Goal: Information Seeking & Learning: Learn about a topic

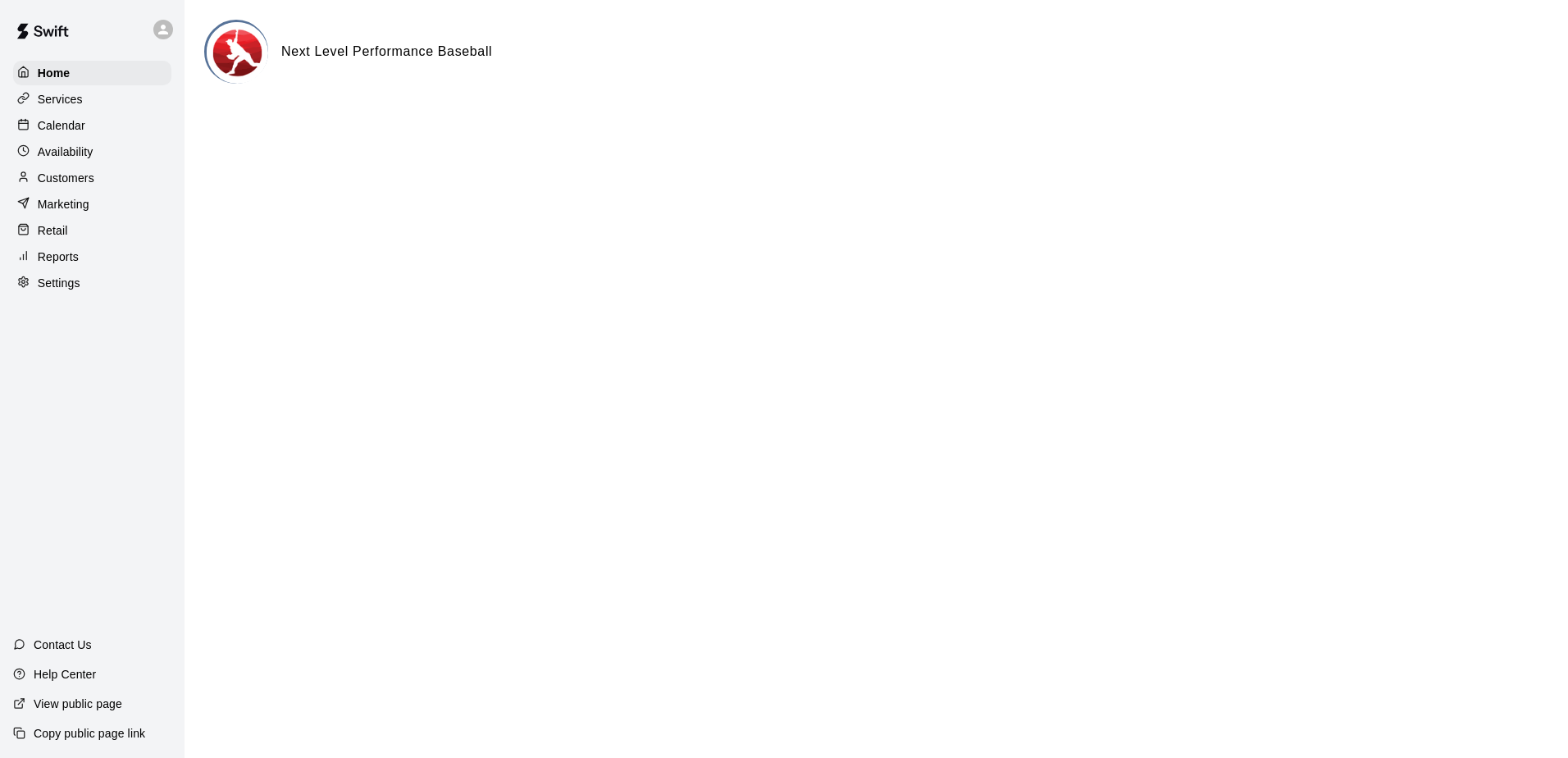
click at [82, 101] on div "Services" at bounding box center [92, 99] width 158 height 24
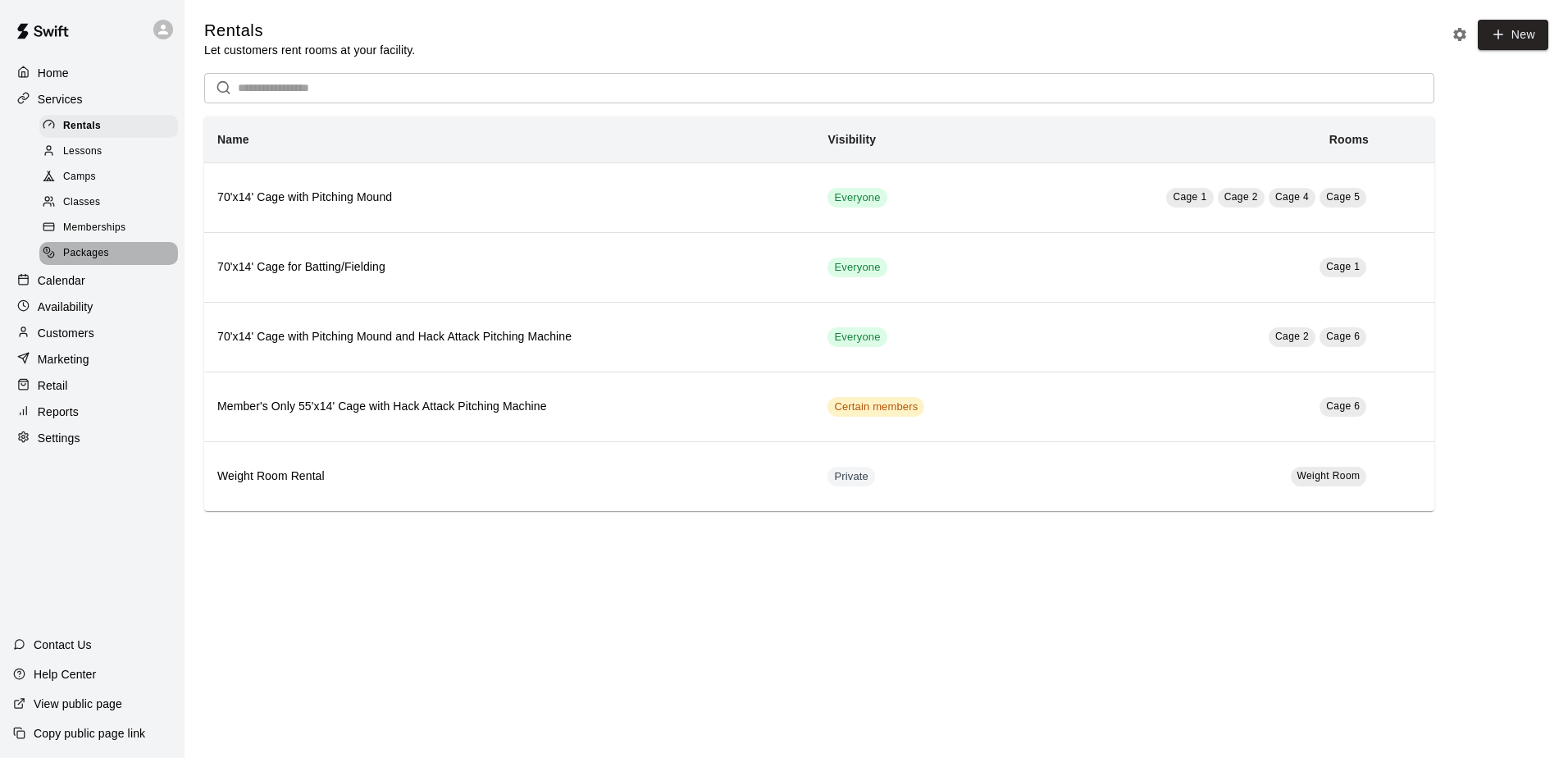
click at [110, 258] on div "Packages" at bounding box center [109, 254] width 138 height 23
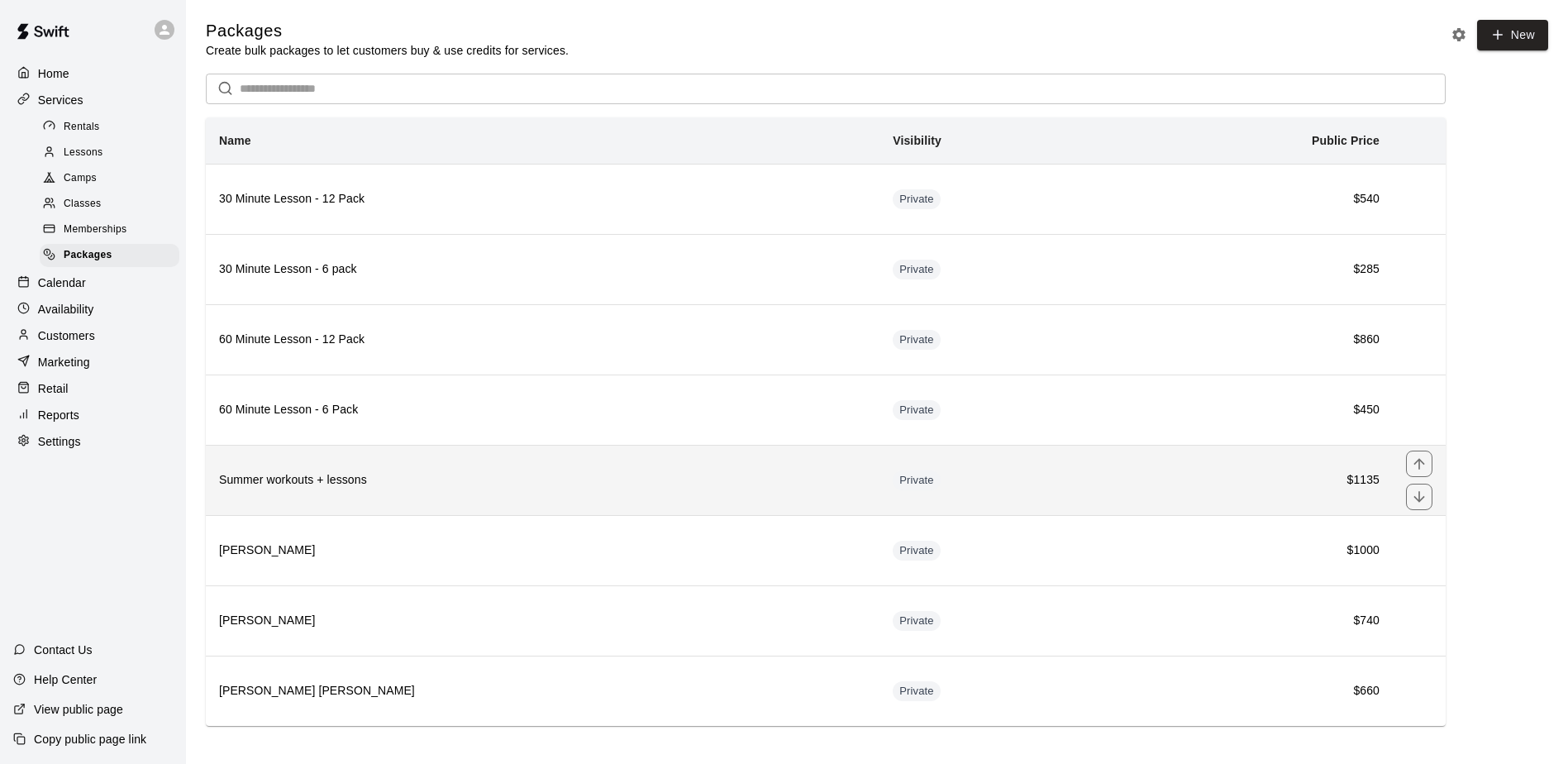
click at [293, 478] on h6 "Summer workouts + lessons" at bounding box center [542, 479] width 647 height 18
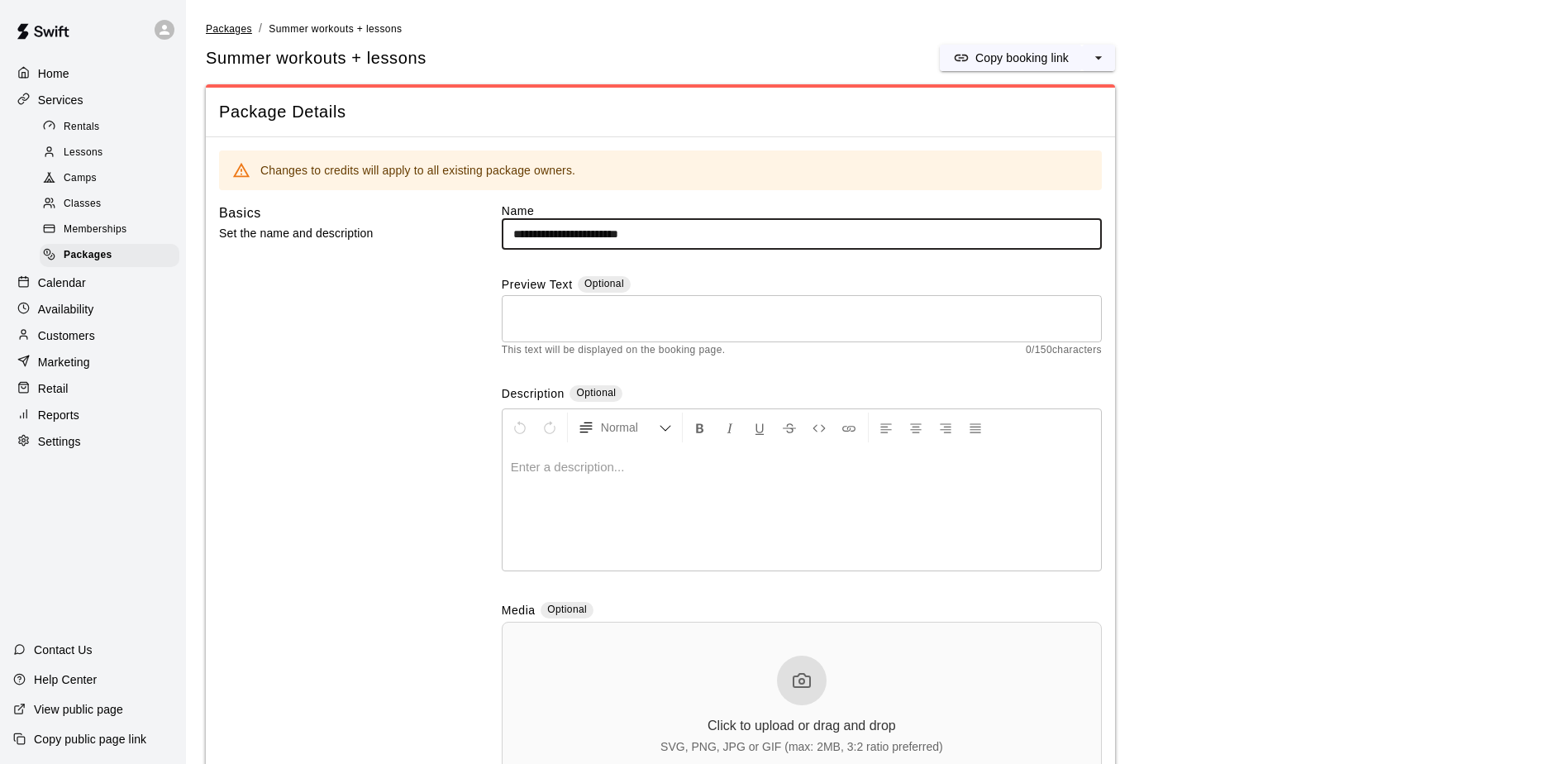
click at [227, 30] on span "Packages" at bounding box center [228, 29] width 46 height 11
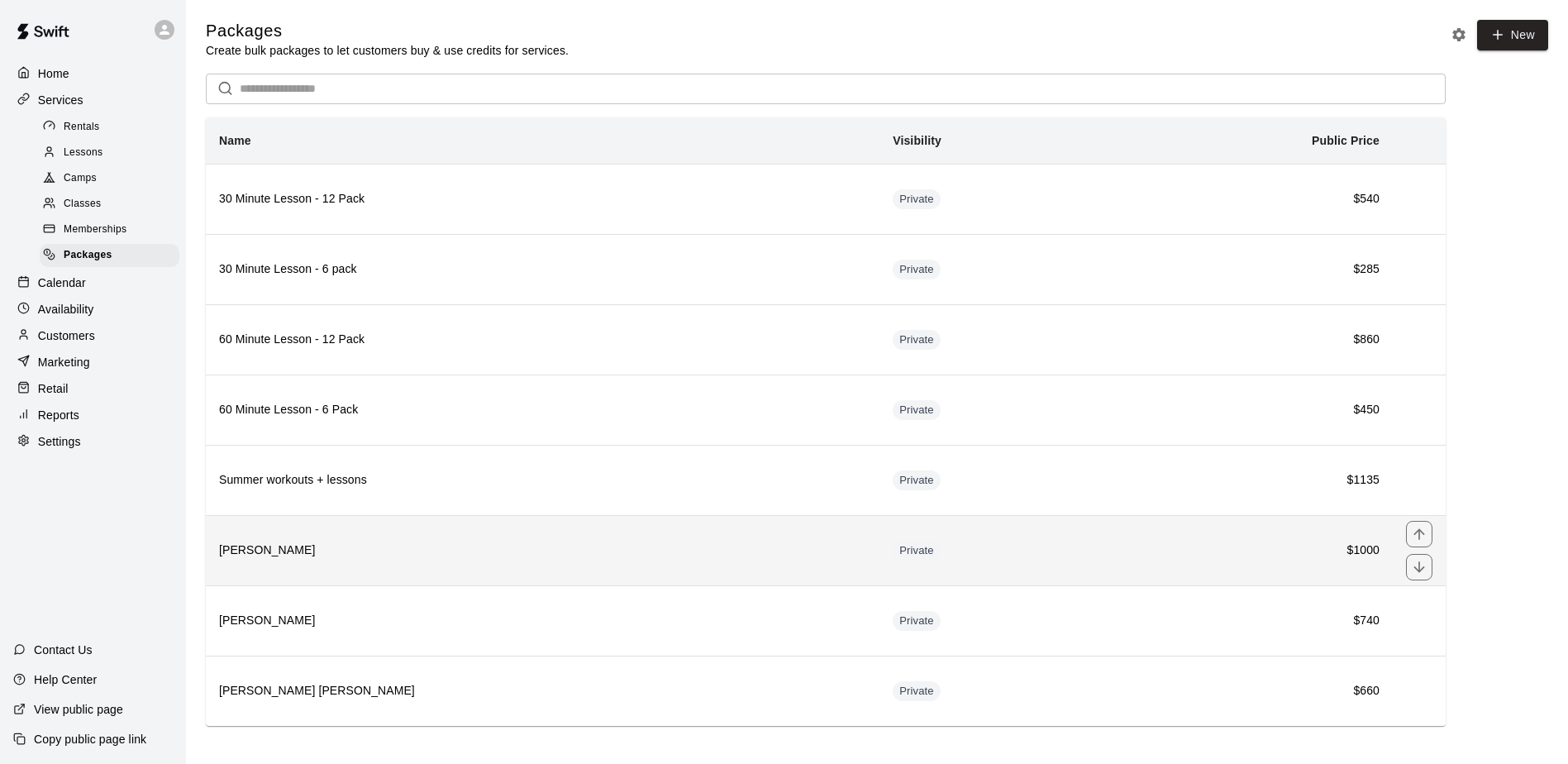
click at [251, 556] on h6 "[PERSON_NAME]" at bounding box center [542, 550] width 647 height 18
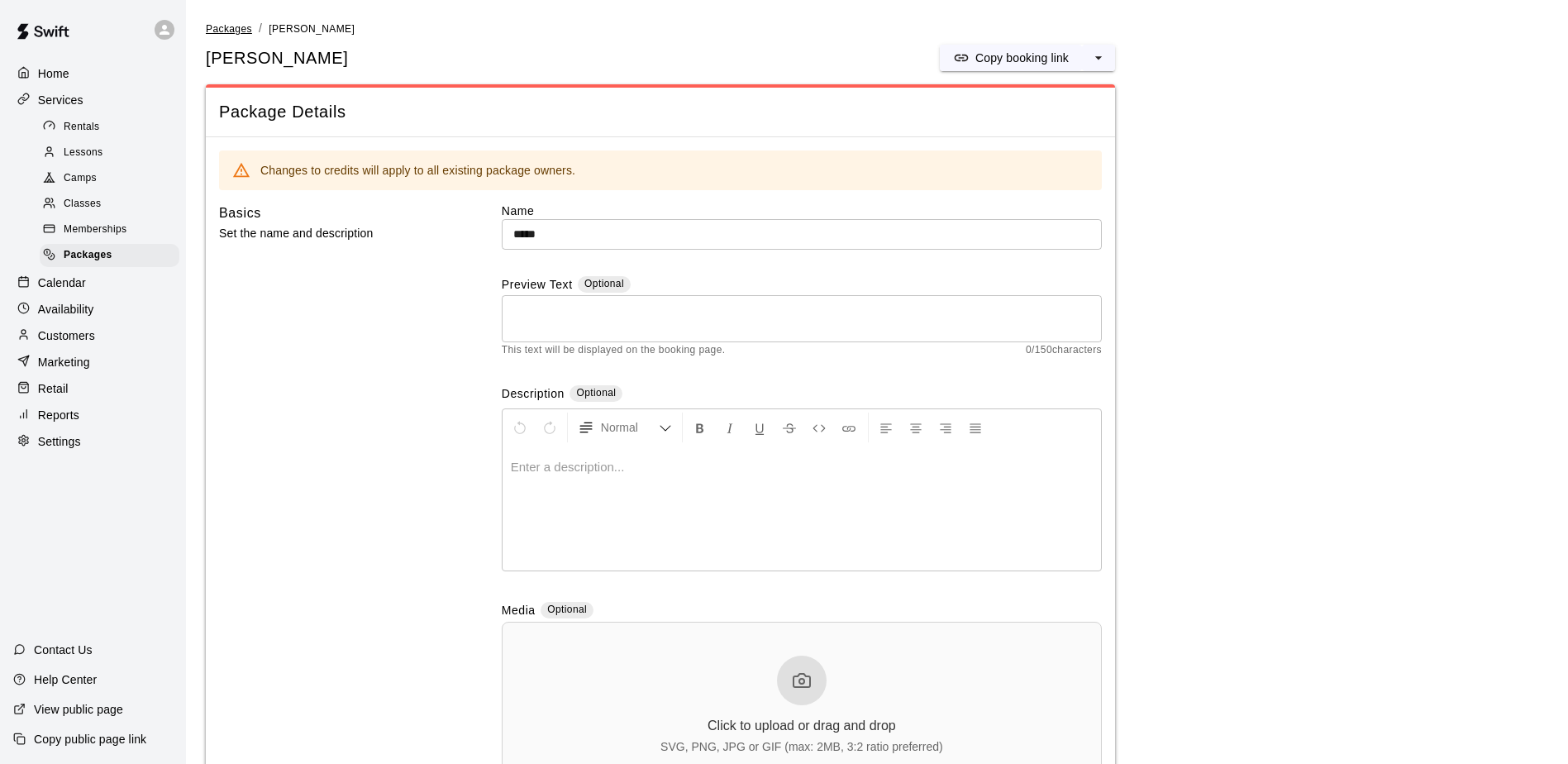
click at [236, 27] on span "Packages" at bounding box center [228, 29] width 46 height 11
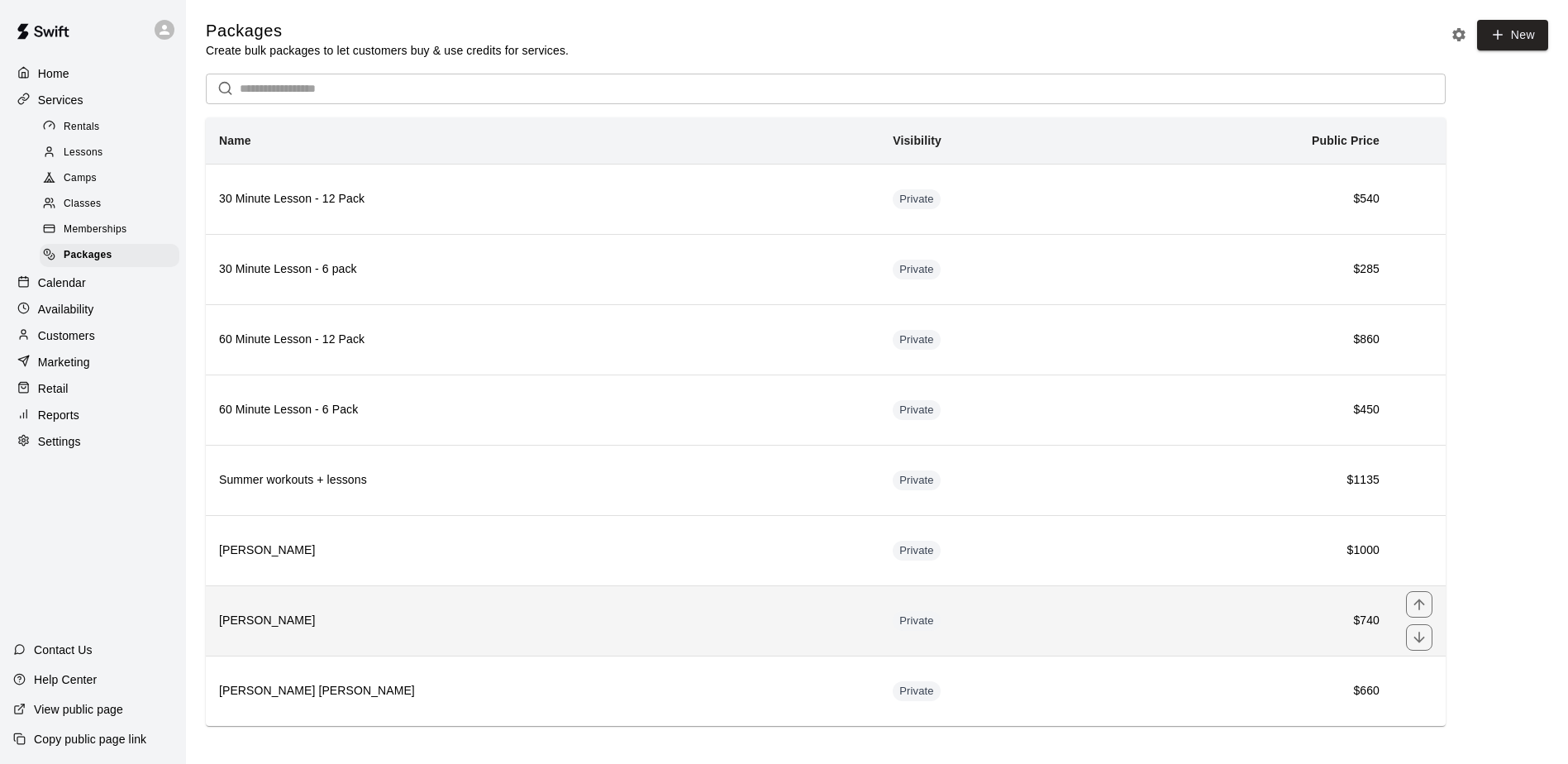
click at [241, 620] on h6 "[PERSON_NAME]" at bounding box center [542, 620] width 647 height 18
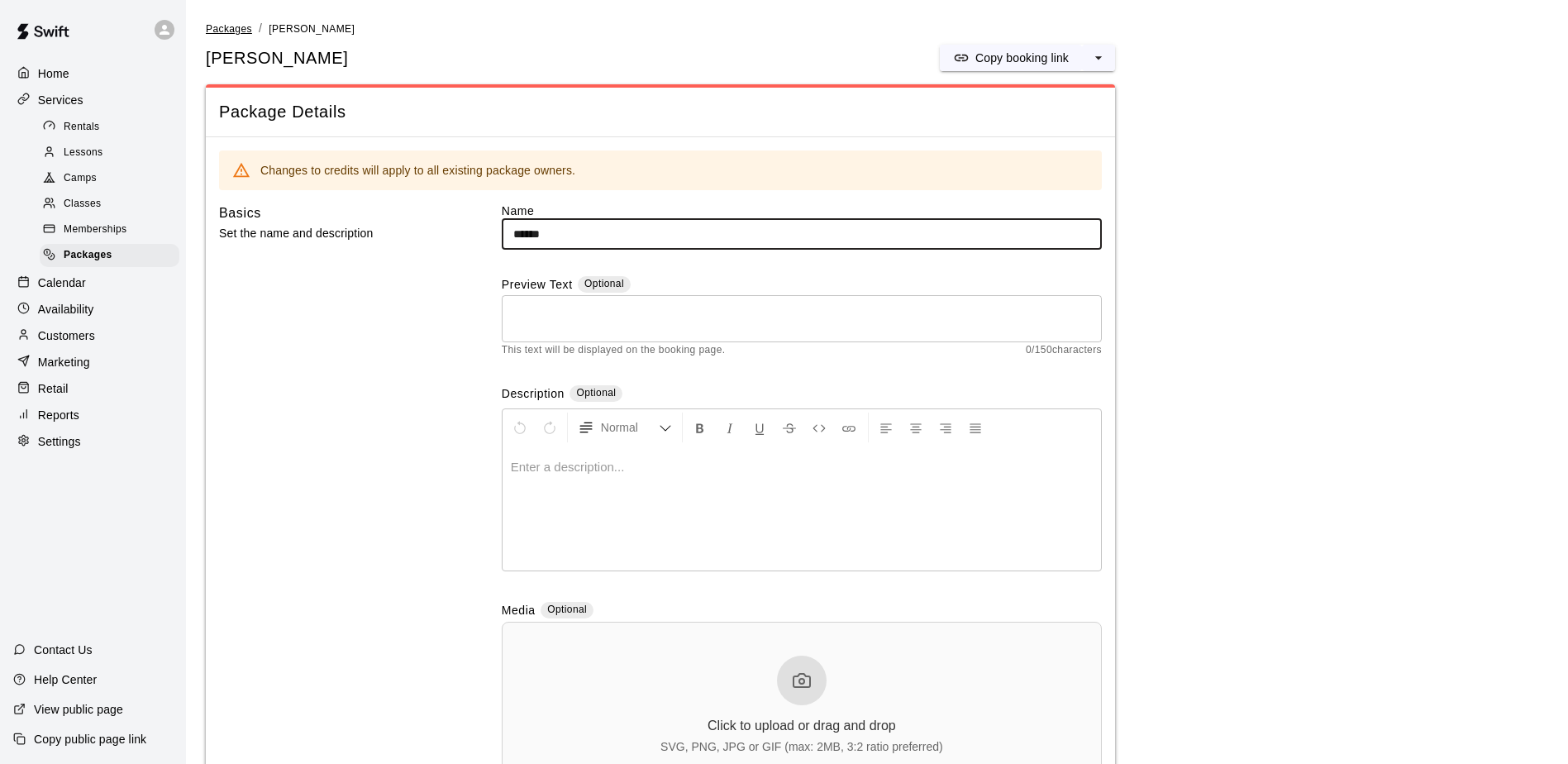
click at [236, 30] on span "Packages" at bounding box center [228, 29] width 46 height 11
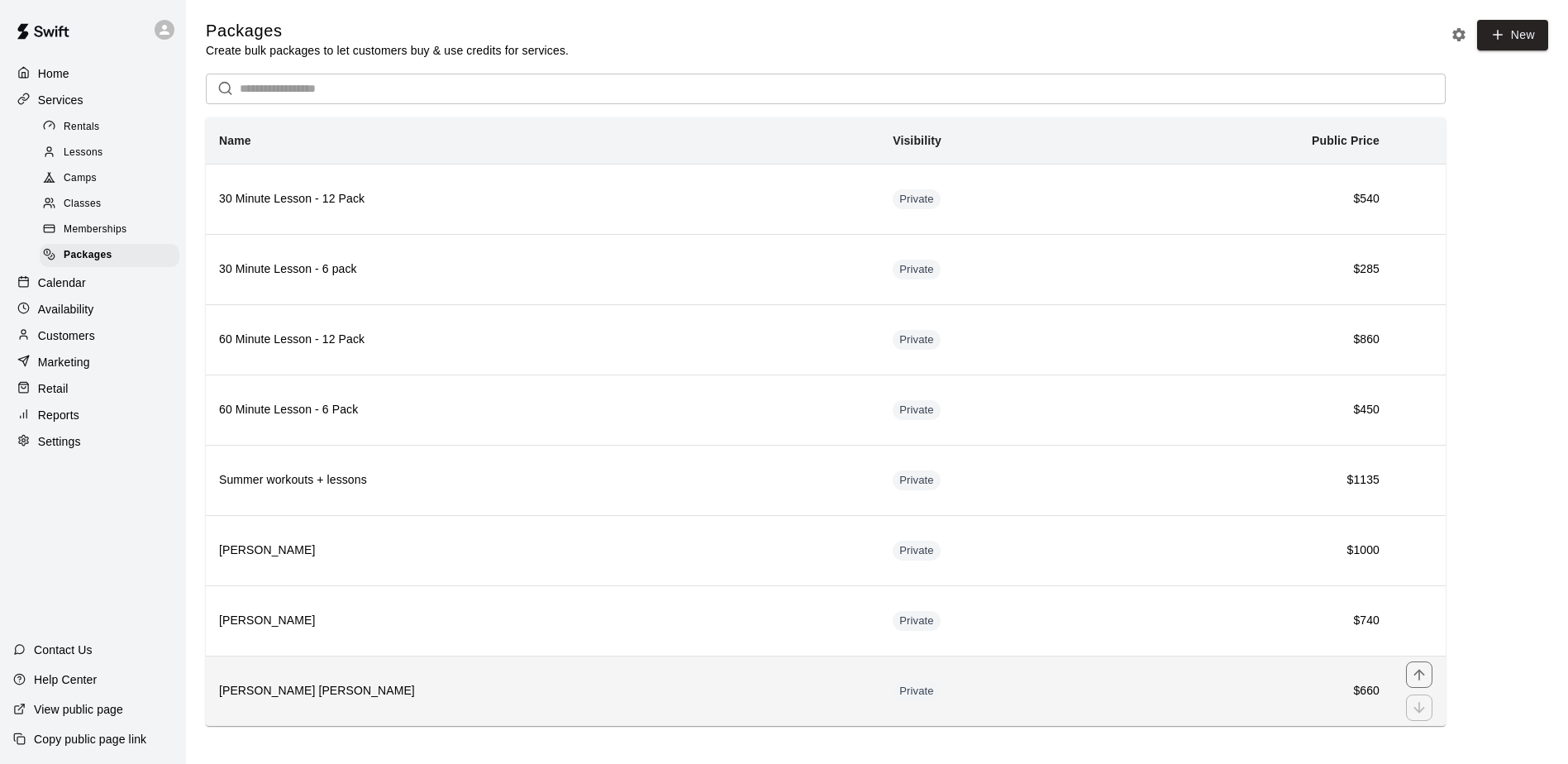
click at [276, 697] on h6 "[PERSON_NAME] [PERSON_NAME]" at bounding box center [542, 690] width 647 height 18
